Goal: Information Seeking & Learning: Learn about a topic

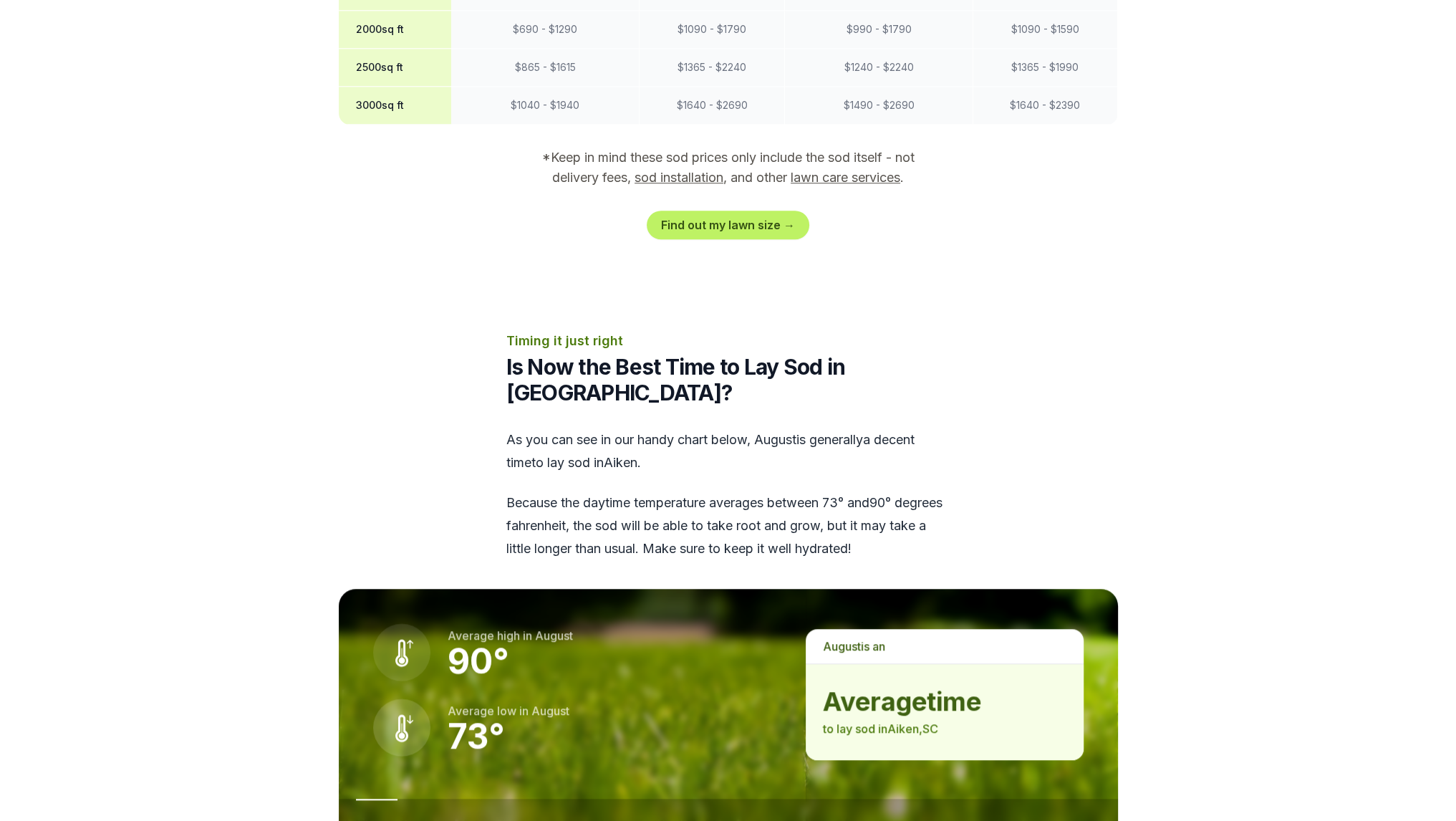
scroll to position [1792, 0]
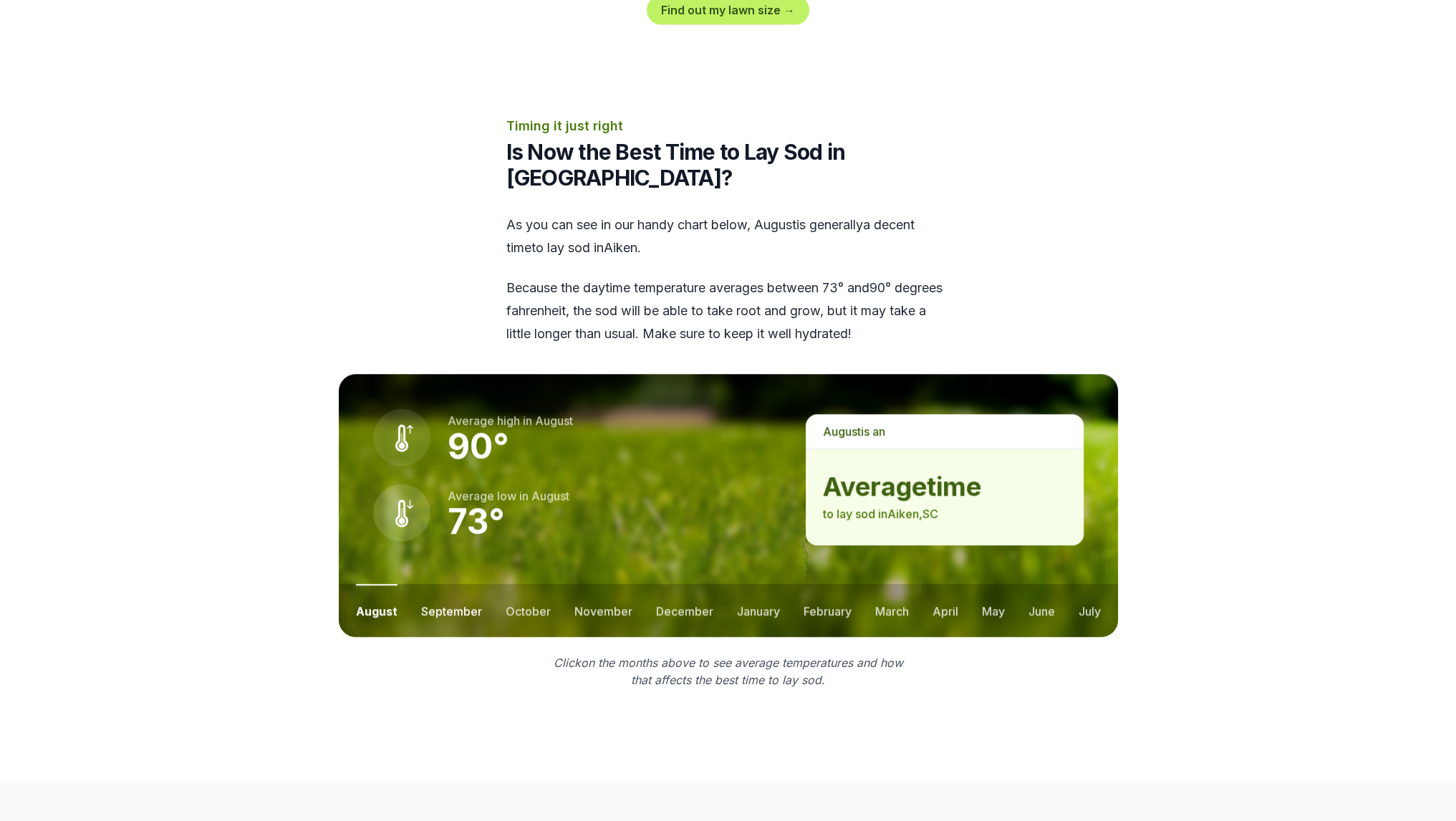
click at [470, 584] on button "september" at bounding box center [451, 610] width 61 height 53
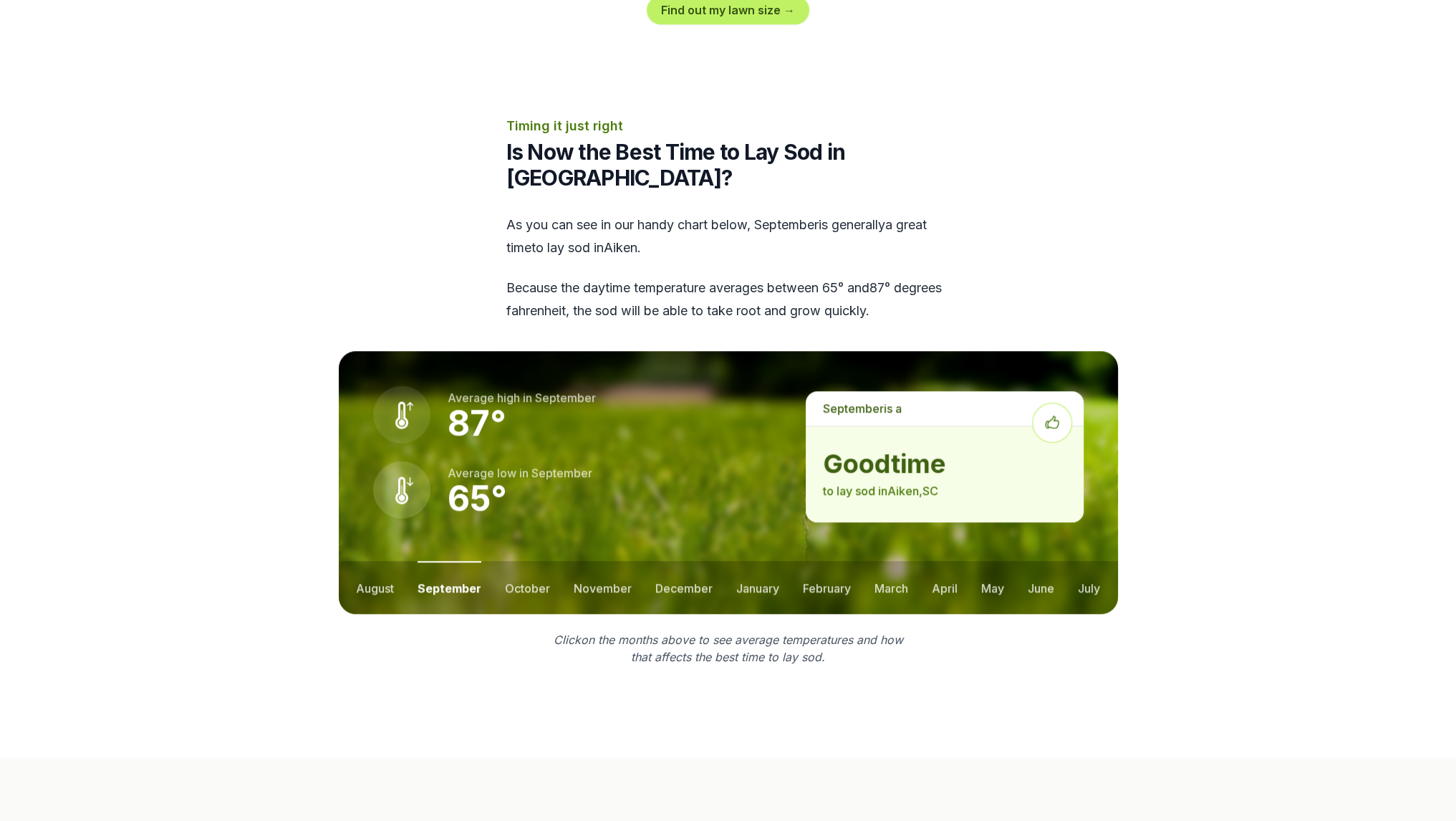
click at [316, 502] on section "Timing it just right Is Now the Best Time to Lay Sod in [GEOGRAPHIC_DATA]? As y…" at bounding box center [728, 391] width 825 height 550
click at [366, 561] on button "august" at bounding box center [375, 588] width 38 height 53
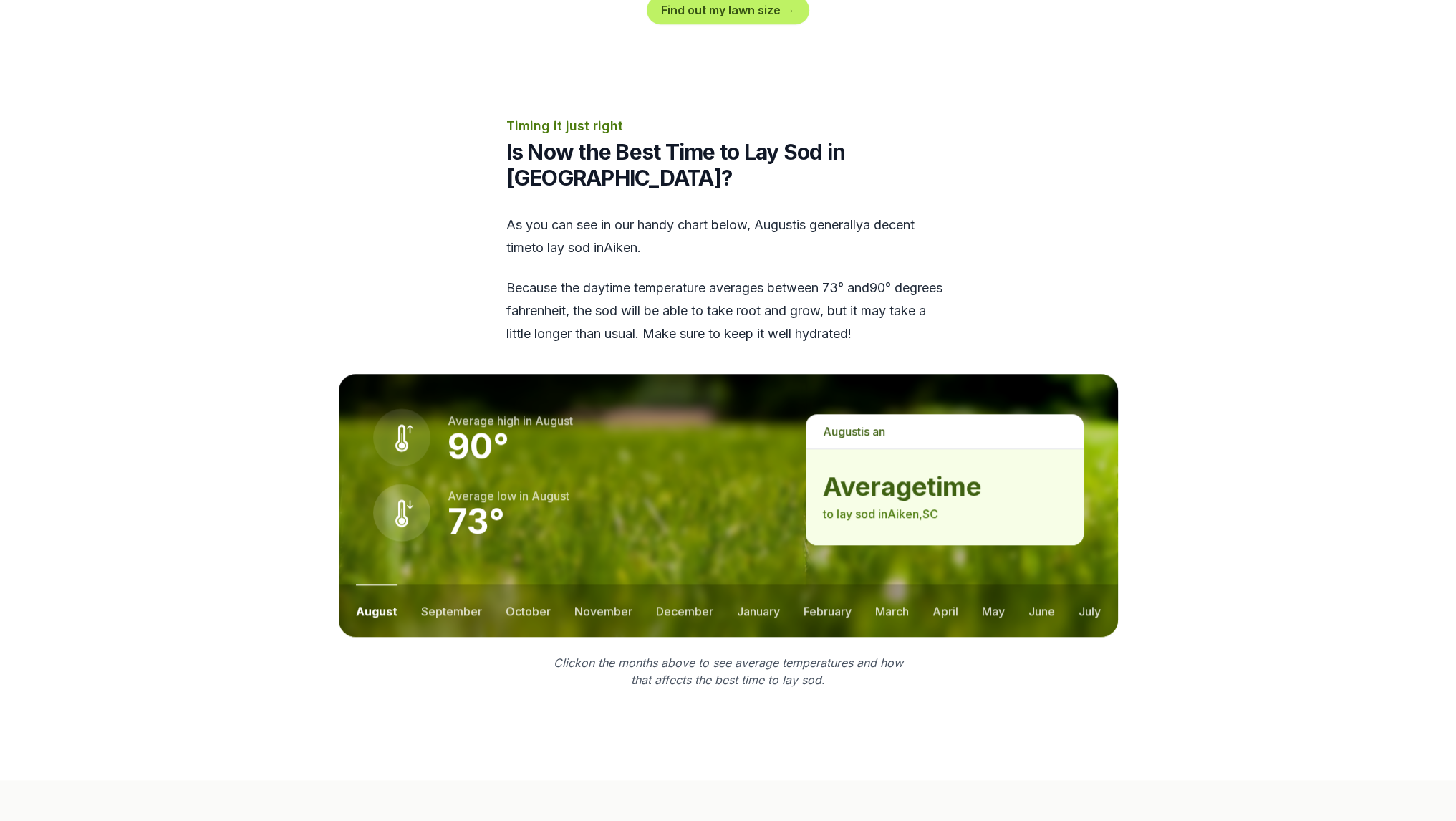
click at [403, 584] on ul "august september october november december january february march april may jun…" at bounding box center [729, 610] width 779 height 53
click at [425, 584] on button "september" at bounding box center [451, 610] width 61 height 53
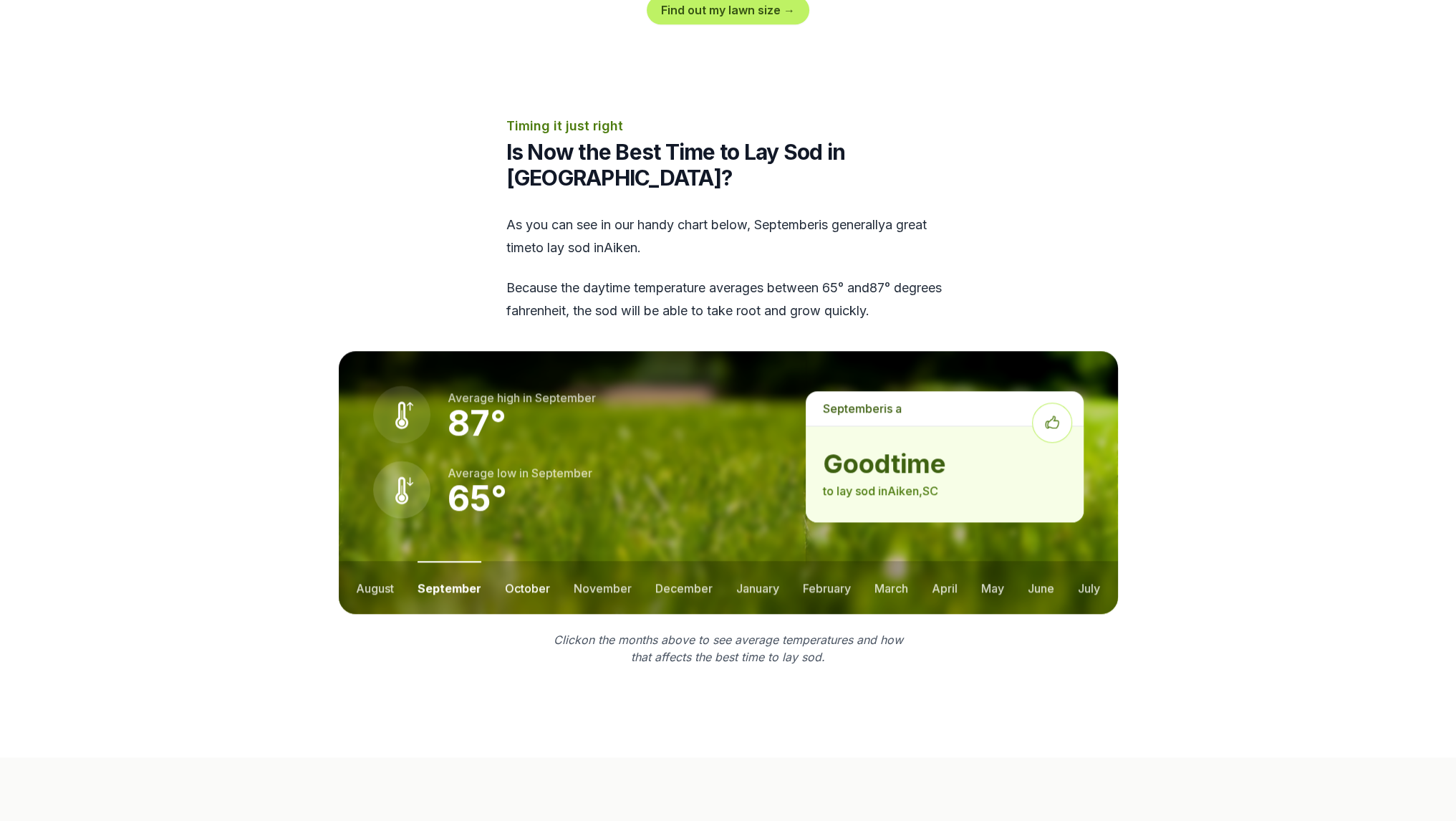
click at [528, 561] on button "october" at bounding box center [528, 588] width 45 height 53
click at [607, 561] on button "november" at bounding box center [603, 588] width 58 height 53
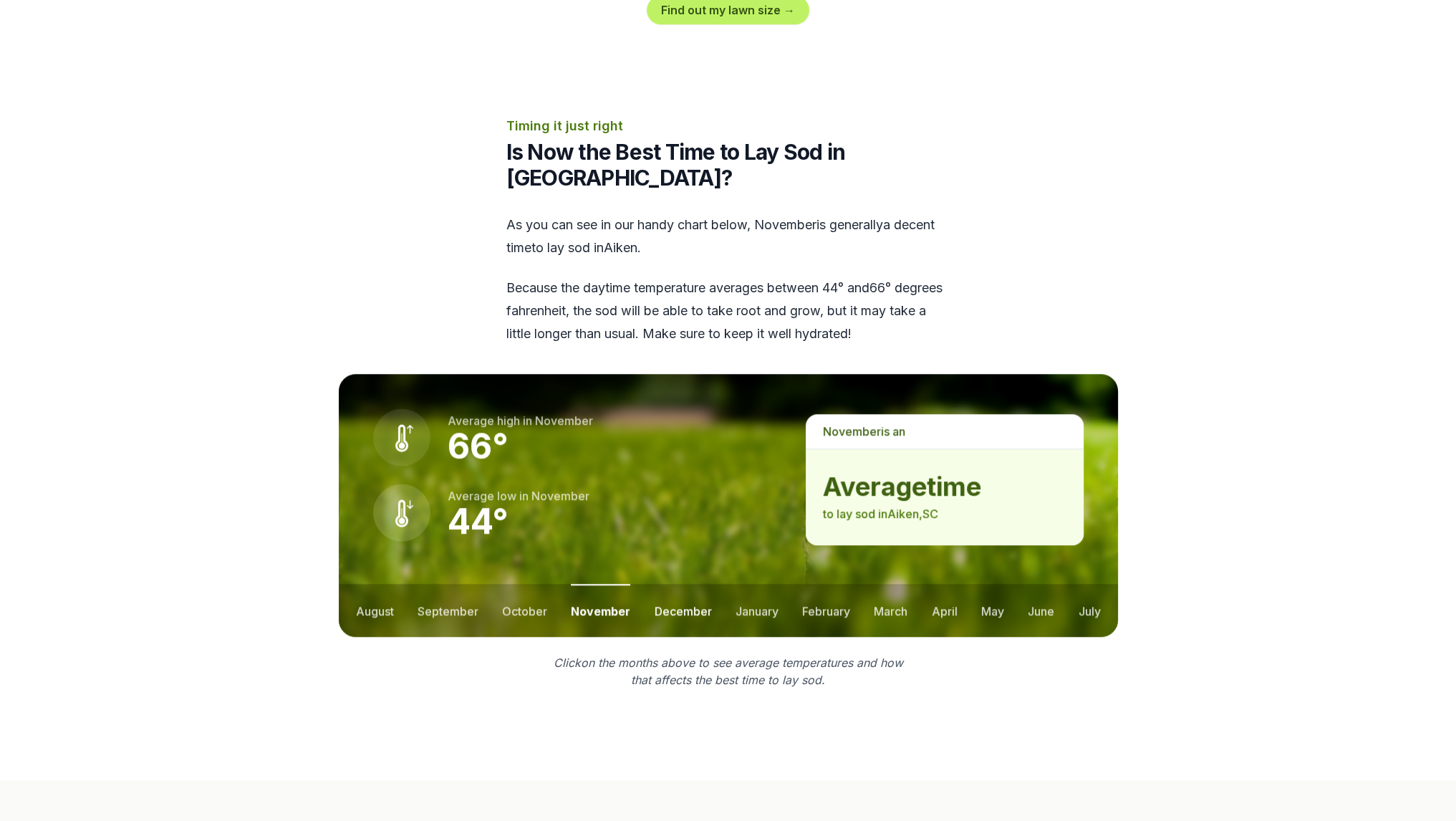
click at [683, 584] on button "december" at bounding box center [684, 610] width 58 height 53
click at [749, 584] on button "january" at bounding box center [757, 610] width 43 height 53
drag, startPoint x: 801, startPoint y: 533, endPoint x: 819, endPoint y: 533, distance: 18.0
click at [804, 584] on button "february" at bounding box center [828, 610] width 48 height 53
drag, startPoint x: 876, startPoint y: 534, endPoint x: 940, endPoint y: 528, distance: 64.3
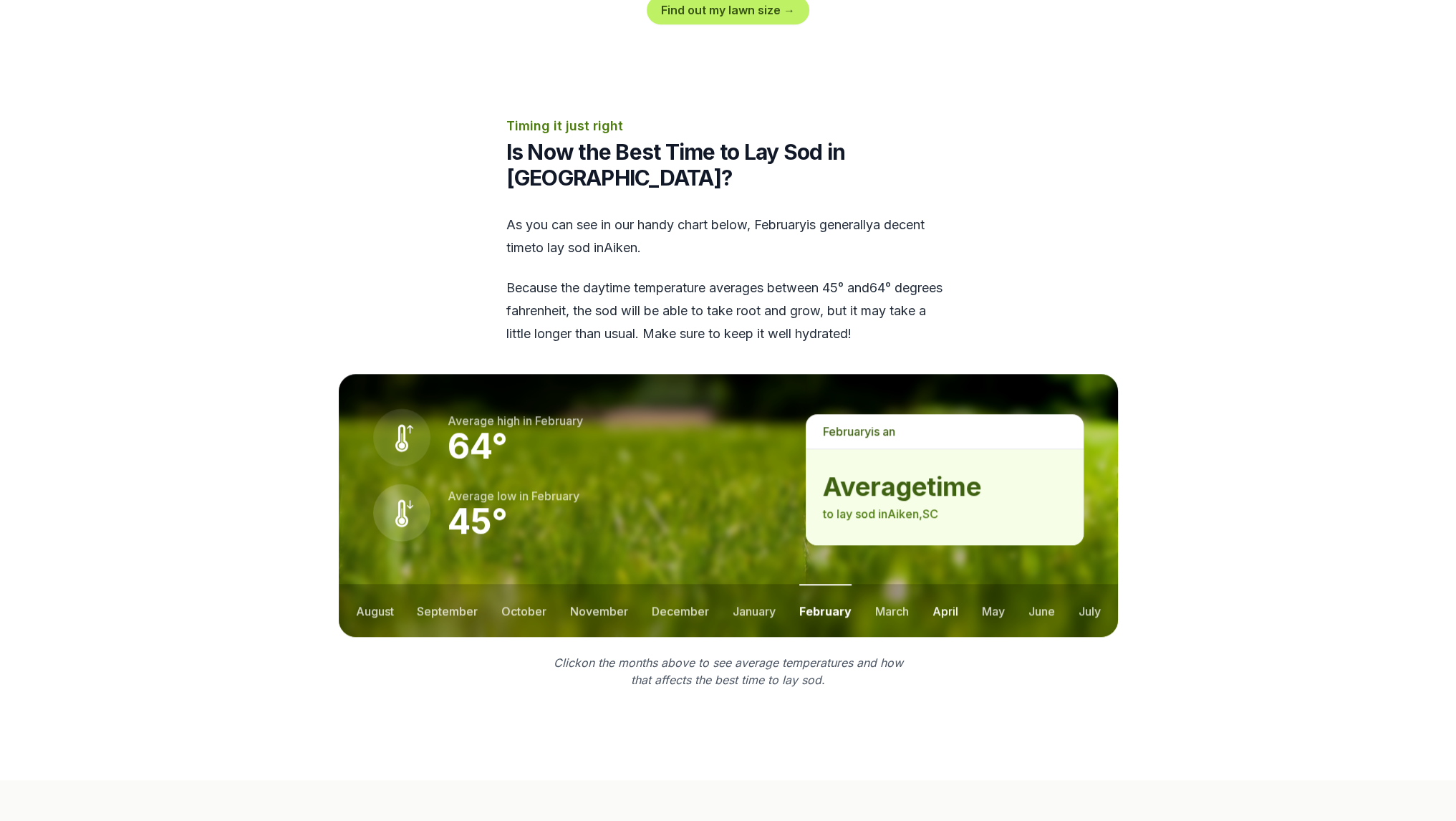
click at [878, 584] on button "march" at bounding box center [892, 610] width 34 height 53
click at [952, 584] on button "april" at bounding box center [945, 610] width 26 height 53
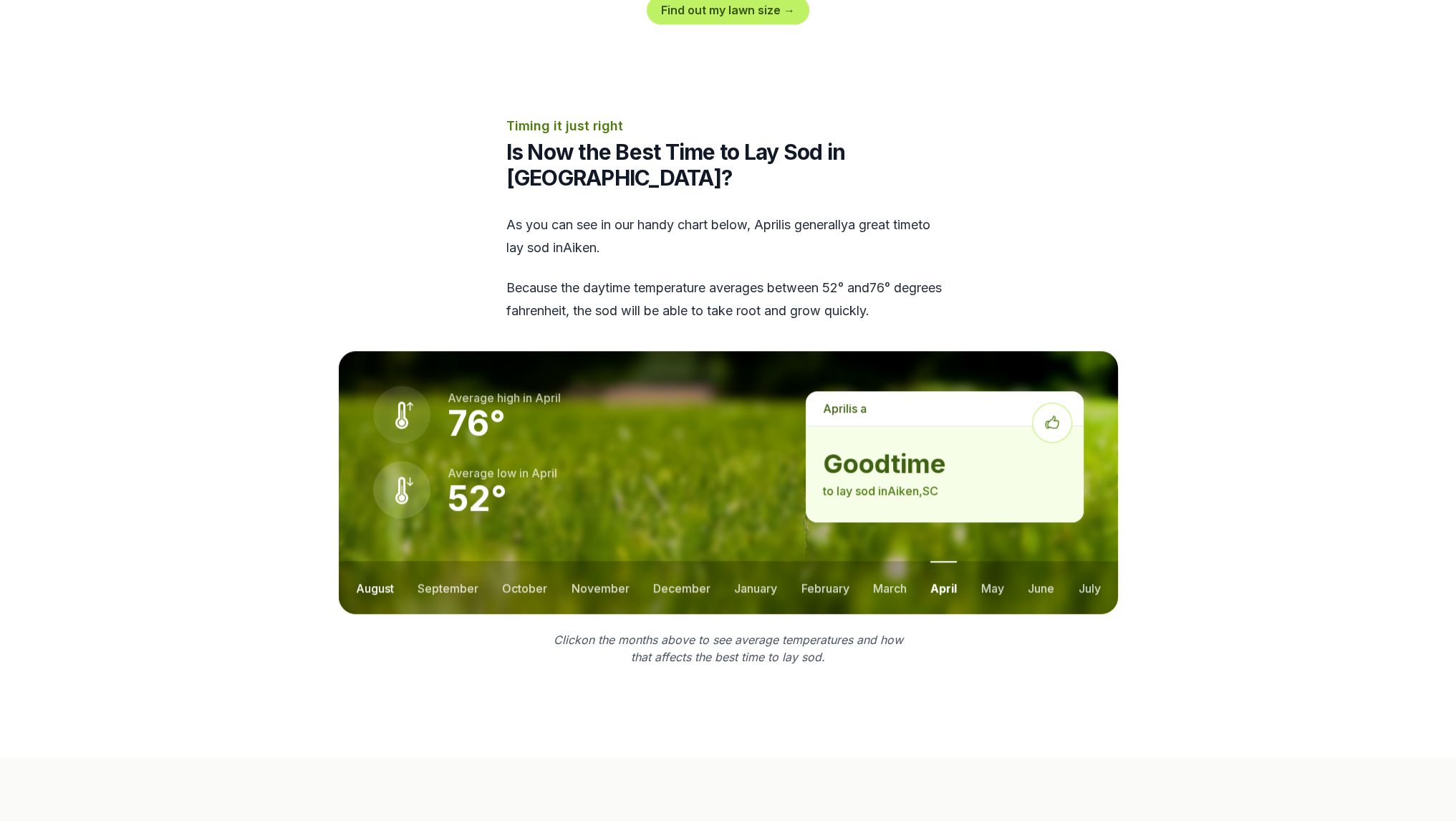
click at [389, 561] on button "august" at bounding box center [375, 588] width 38 height 53
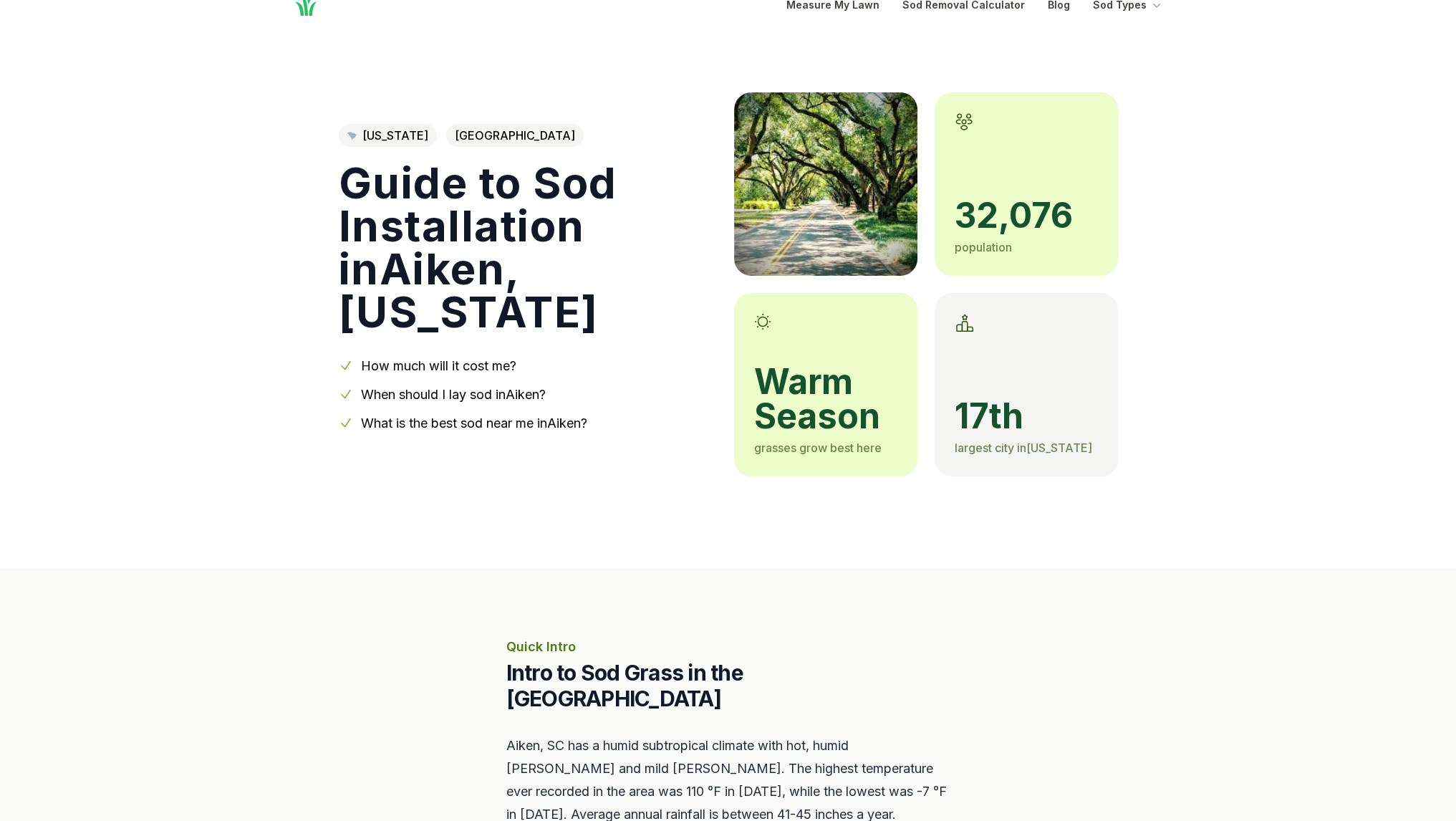
scroll to position [0, 0]
